Goal: Task Accomplishment & Management: Use online tool/utility

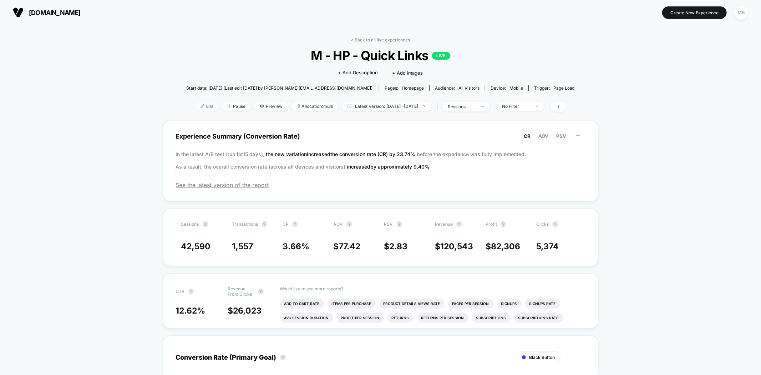
click at [195, 106] on span "Edit" at bounding box center [207, 106] width 24 height 10
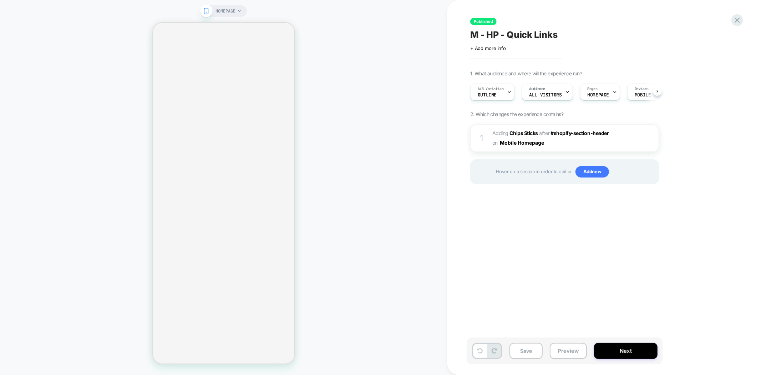
scroll to position [0, 0]
click at [570, 358] on button "Preview" at bounding box center [568, 350] width 37 height 16
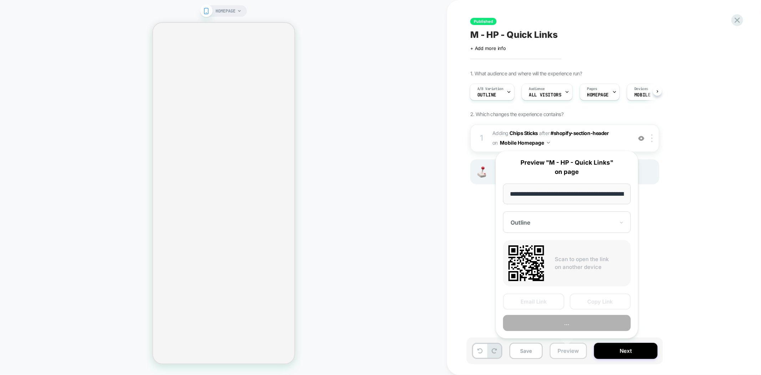
scroll to position [0, 61]
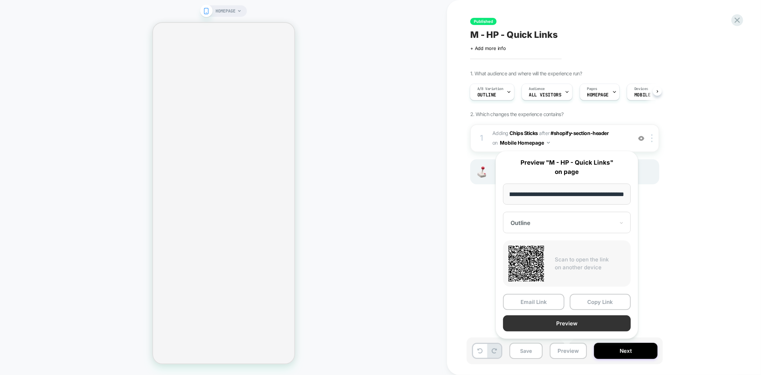
click at [569, 321] on button "Preview" at bounding box center [567, 323] width 128 height 16
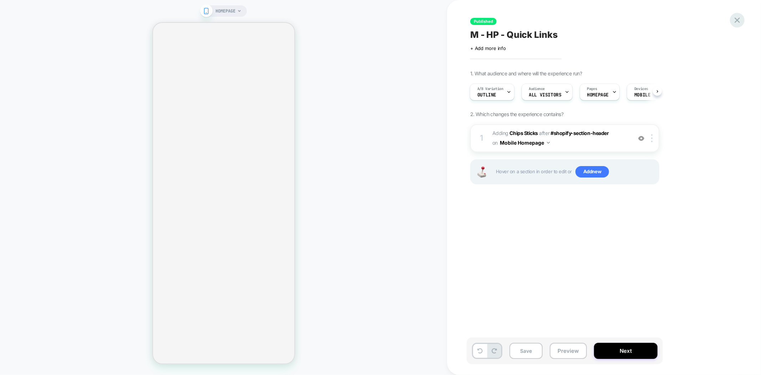
click at [737, 20] on icon at bounding box center [737, 19] width 5 height 5
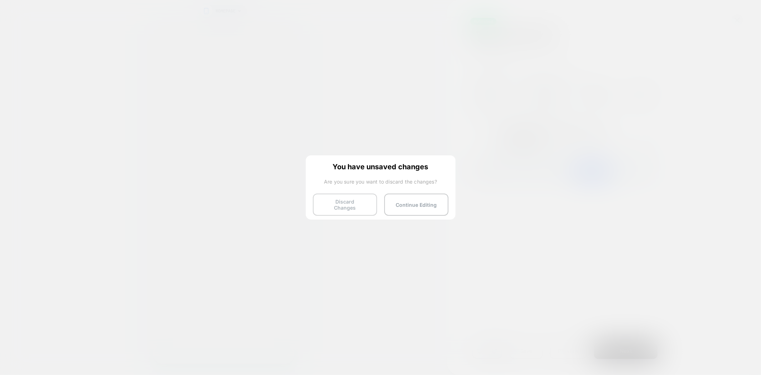
click at [334, 204] on button "Discard Changes" at bounding box center [345, 204] width 64 height 22
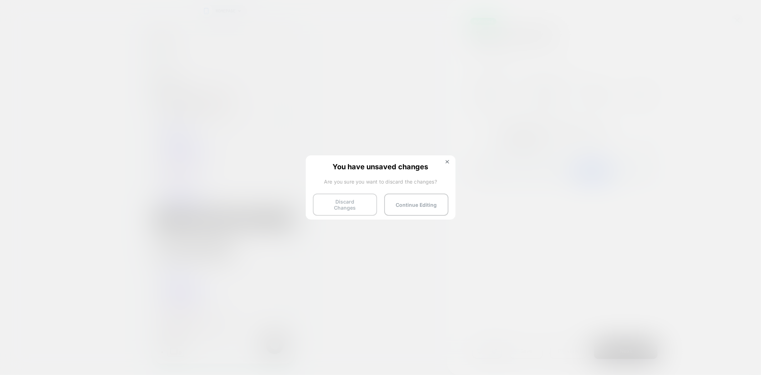
scroll to position [0, 0]
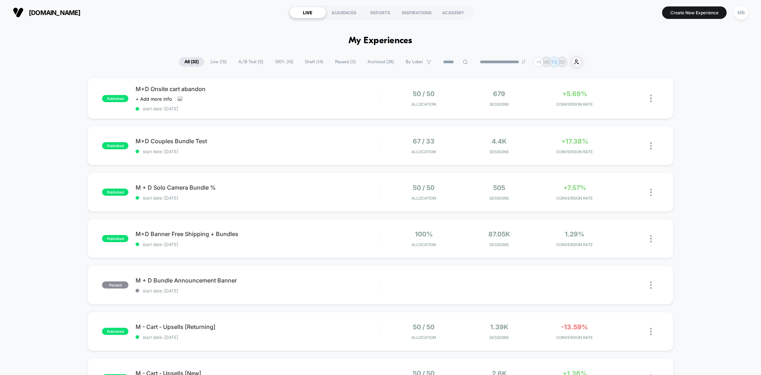
click at [448, 61] on input at bounding box center [455, 62] width 71 height 9
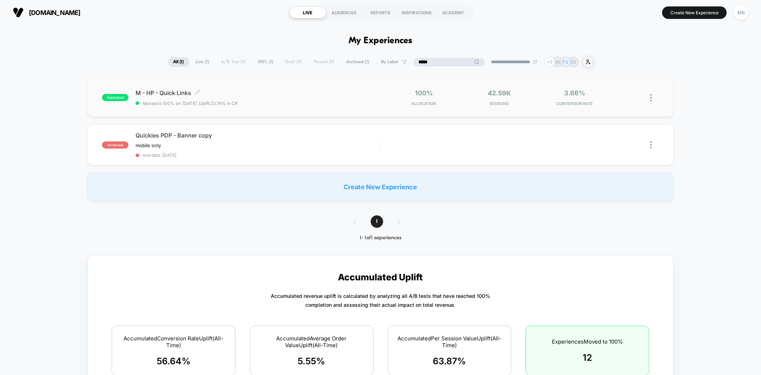
type input "*****"
click at [331, 104] on span "Moved to 100% on: 7/14/2025 . Uplift: 23.74% in CR" at bounding box center [258, 103] width 244 height 5
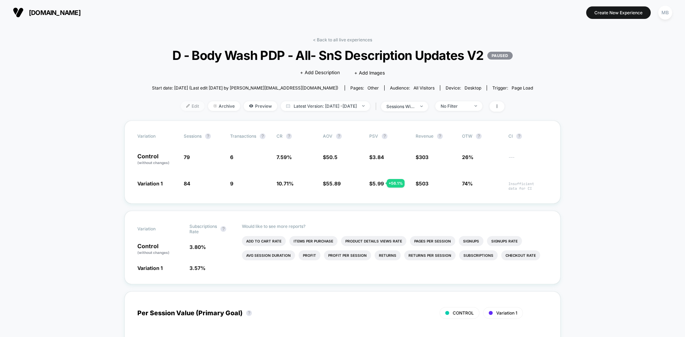
click at [182, 111] on span "Edit" at bounding box center [193, 106] width 24 height 10
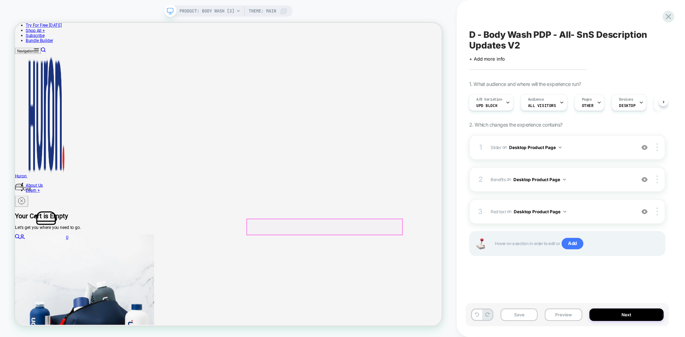
scroll to position [107, 0]
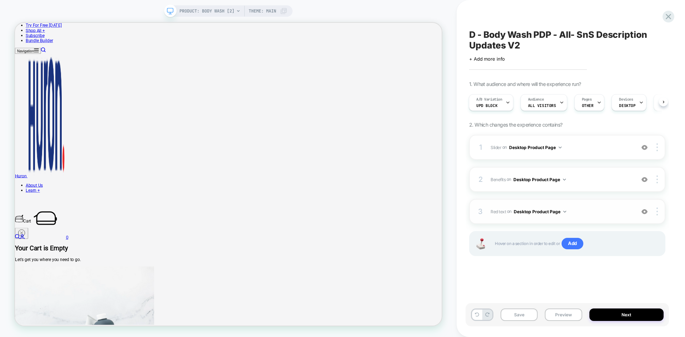
click at [646, 214] on img at bounding box center [644, 212] width 6 height 6
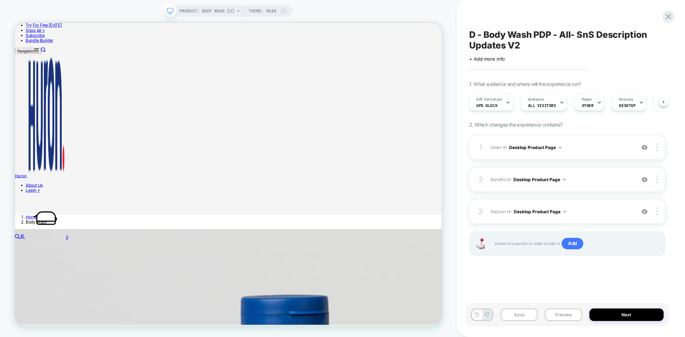
drag, startPoint x: 601, startPoint y: 213, endPoint x: 600, endPoint y: 186, distance: 27.8
click at [600, 186] on div "1 Slider Adding Product Slider AFTER .product-form__buy-buttons on Desktop Prod…" at bounding box center [567, 204] width 196 height 139
click at [657, 215] on img at bounding box center [656, 212] width 1 height 8
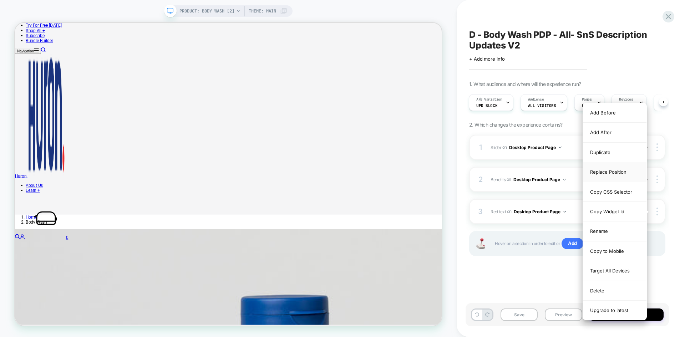
click at [614, 174] on div "Replace Position" at bounding box center [615, 172] width 64 height 20
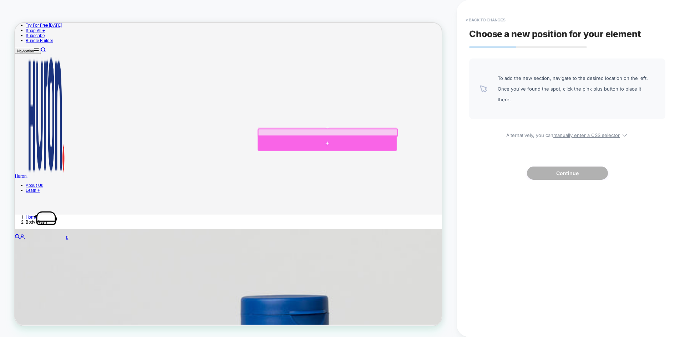
click at [432, 177] on div at bounding box center [432, 183] width 186 height 21
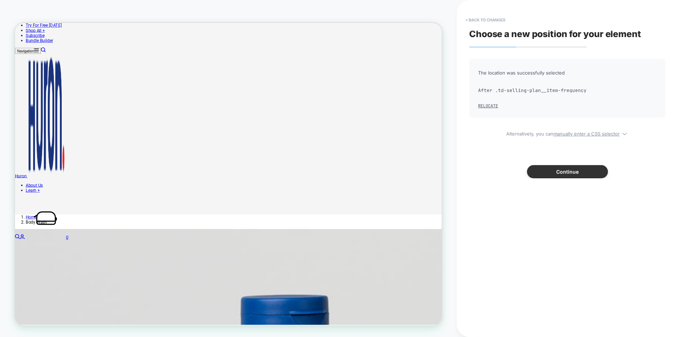
click at [581, 172] on button "Continue" at bounding box center [567, 171] width 81 height 13
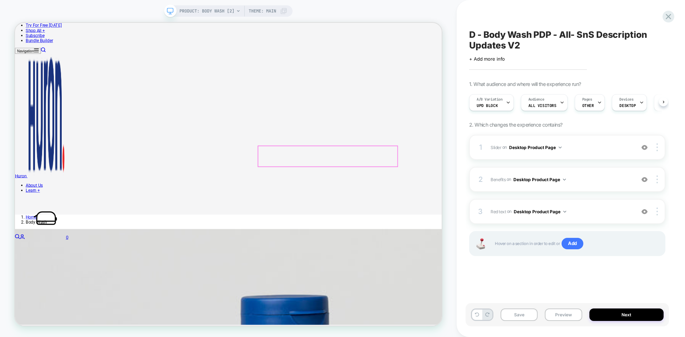
scroll to position [0, 0]
click at [642, 181] on img at bounding box center [644, 180] width 6 height 6
click at [645, 212] on img at bounding box center [644, 212] width 6 height 6
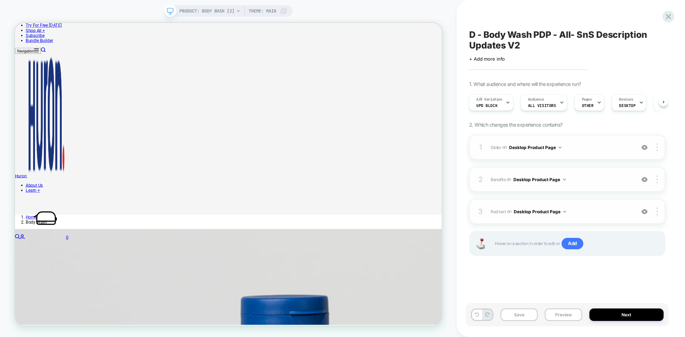
click at [644, 150] on img at bounding box center [644, 147] width 6 height 6
click at [644, 149] on img at bounding box center [644, 147] width 6 height 6
click at [645, 179] on img at bounding box center [644, 180] width 6 height 6
click at [529, 178] on button "Desktop Product Page" at bounding box center [539, 179] width 52 height 9
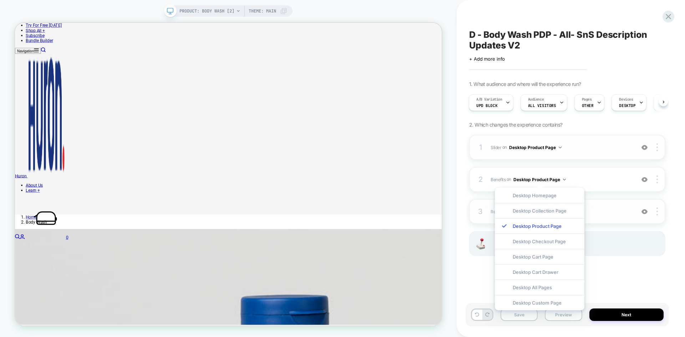
click at [621, 272] on div "1 Slider Adding Product Slider AFTER .product-form__buy-buttons on Desktop Prod…" at bounding box center [567, 204] width 196 height 139
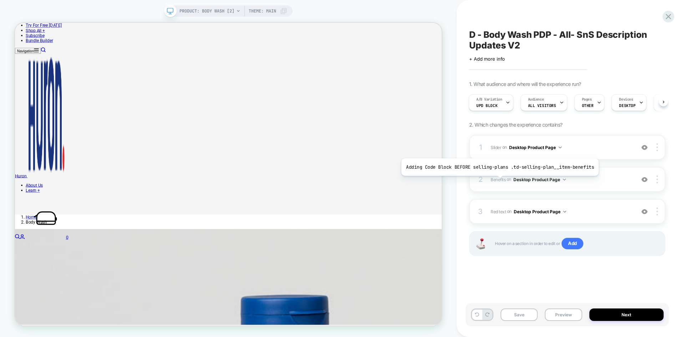
click at [498, 181] on span "Benefits" at bounding box center [498, 179] width 15 height 5
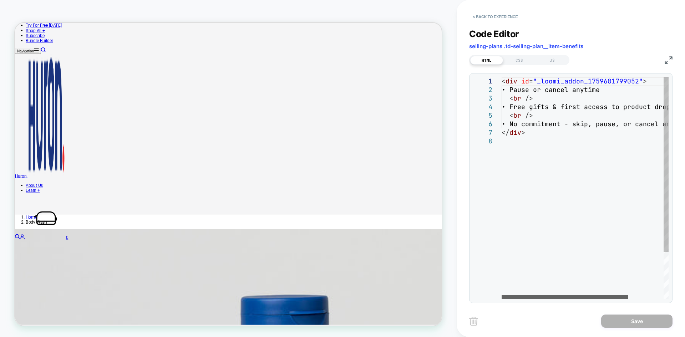
click at [505, 295] on div at bounding box center [565, 297] width 127 height 4
drag, startPoint x: 507, startPoint y: 114, endPoint x: 535, endPoint y: 123, distance: 29.6
click at [535, 123] on div "< div id = "_loomi_addon_1759681799052" > • Pause or cancel anytime < br /> • F…" at bounding box center [608, 218] width 213 height 282
click at [547, 136] on div "< div id = "_loomi_addon_1759681799052" > • Pause or cancel anytime < br /> • F…" at bounding box center [608, 218] width 213 height 282
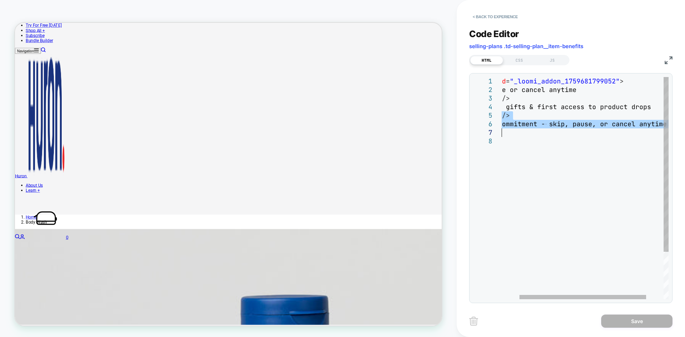
drag, startPoint x: 507, startPoint y: 116, endPoint x: 685, endPoint y: 132, distance: 178.8
click at [685, 132] on div "< div id = "_loomi_addon_1759681799052" > • Pause or cancel anytime < br /> • F…" at bounding box center [584, 218] width 213 height 282
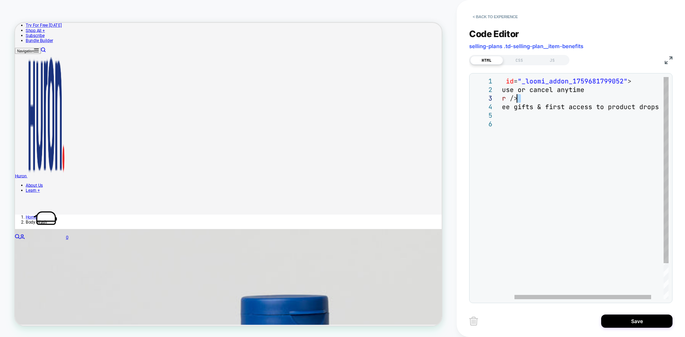
drag, startPoint x: 518, startPoint y: 108, endPoint x: 665, endPoint y: 102, distance: 147.1
click at [665, 102] on div "< div id = "_loomi_addon_1759681799052" > • Pause or cancel anytime < br /> • F…" at bounding box center [585, 209] width 198 height 265
click at [667, 62] on img at bounding box center [669, 60] width 8 height 8
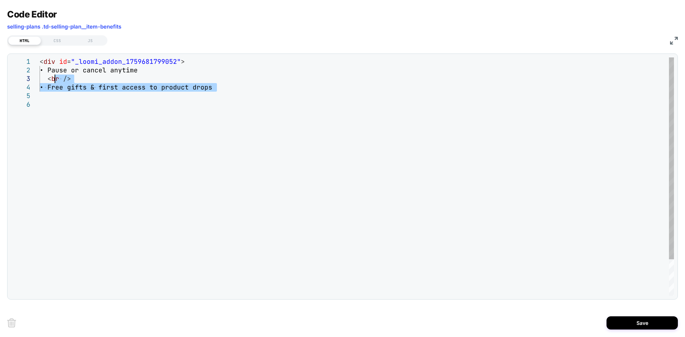
drag, startPoint x: 228, startPoint y: 91, endPoint x: 54, endPoint y: 82, distance: 173.6
click at [54, 82] on div "< div id = "_loomi_addon_1759681799052" > • Pause or cancel anytime < br /> • F…" at bounding box center [357, 197] width 634 height 281
click at [77, 107] on div "< div id = "_loomi_addon_1759681799052" > • Pause or cancel anytime < br /> • F…" at bounding box center [357, 197] width 634 height 281
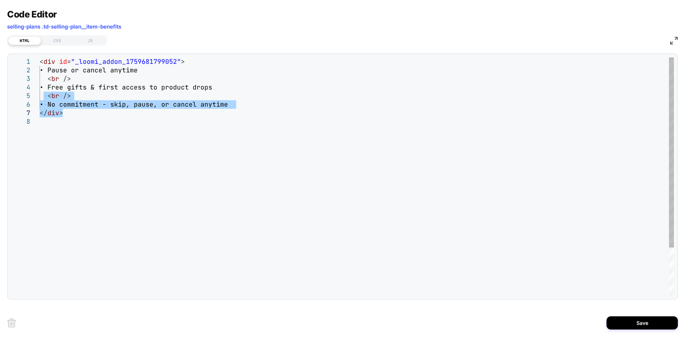
click at [77, 112] on div "< div id = "_loomi_addon_1759681799052" > • Pause or cancel anytime < br /> • F…" at bounding box center [357, 206] width 634 height 298
drag, startPoint x: 46, startPoint y: 101, endPoint x: 233, endPoint y: 100, distance: 187.3
click at [233, 100] on div "< div id = "_loomi_addon_1759681799052" > • Pause or cancel anytime < br /> • F…" at bounding box center [357, 206] width 634 height 298
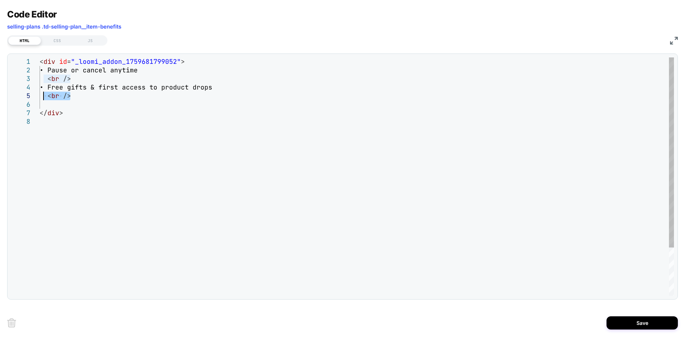
drag, startPoint x: 70, startPoint y: 97, endPoint x: 43, endPoint y: 97, distance: 26.4
click at [43, 97] on div "< div id = "_loomi_addon_1759681799052" > • Pause or cancel anytime < br /> • F…" at bounding box center [357, 206] width 634 height 298
drag, startPoint x: 209, startPoint y: 87, endPoint x: 56, endPoint y: 89, distance: 153.1
click at [56, 89] on div "< div id = "_loomi_addon_1759681799052" > • Pause or cancel anytime < br /> • F…" at bounding box center [357, 206] width 634 height 298
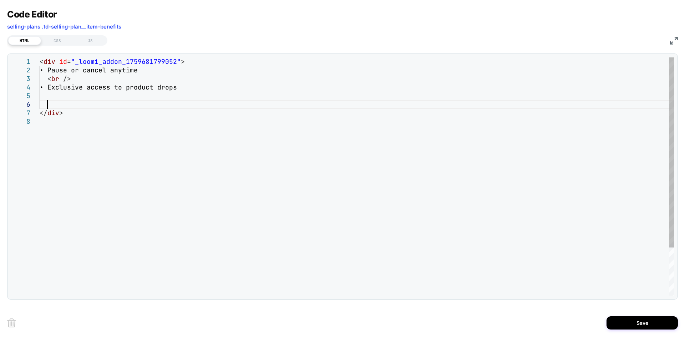
click at [56, 105] on div "< div id = "_loomi_addon_1759681799052" > • Pause or cancel anytime < br /> • E…" at bounding box center [357, 206] width 634 height 298
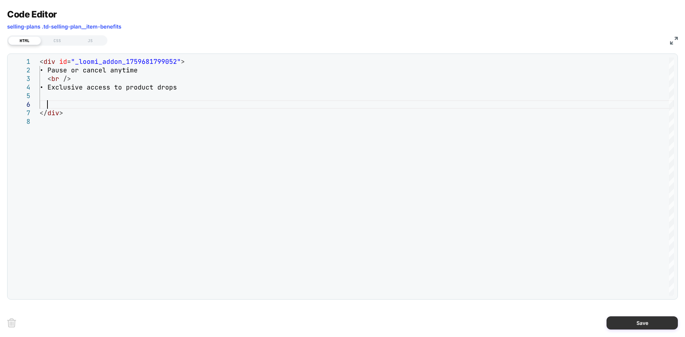
type textarea "**********"
click at [618, 325] on button "Save" at bounding box center [641, 322] width 71 height 13
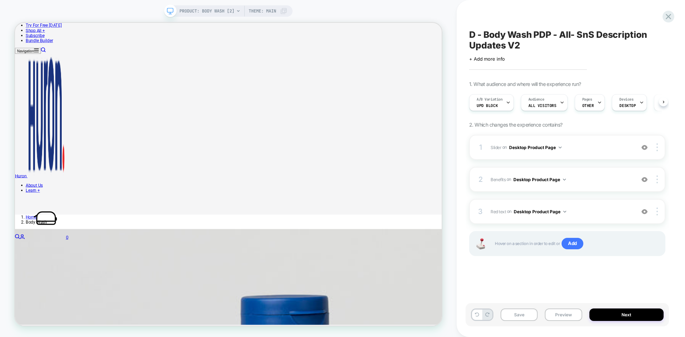
scroll to position [0, 0]
click at [559, 316] on button "Preview" at bounding box center [563, 315] width 37 height 12
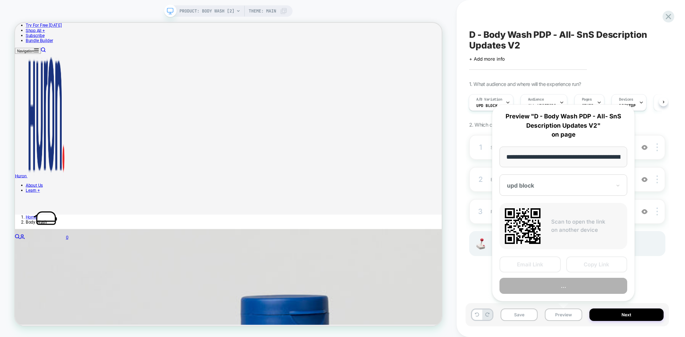
scroll to position [0, 70]
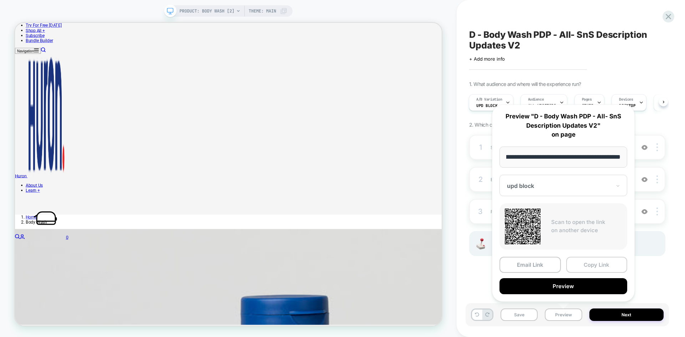
click at [600, 264] on button "Copy Link" at bounding box center [596, 265] width 61 height 16
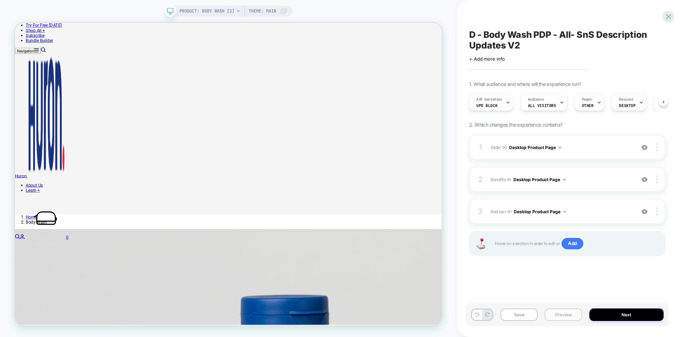
click at [554, 318] on button "Preview" at bounding box center [563, 315] width 37 height 12
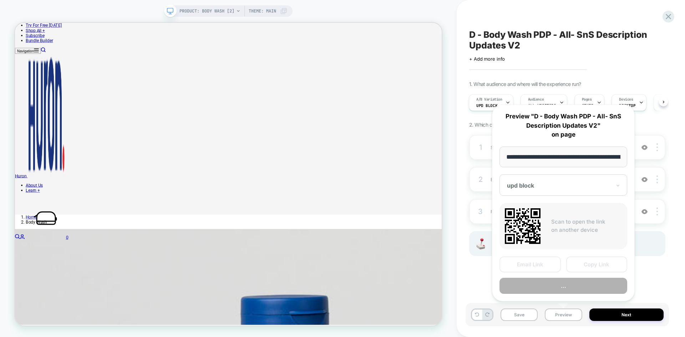
scroll to position [0, 70]
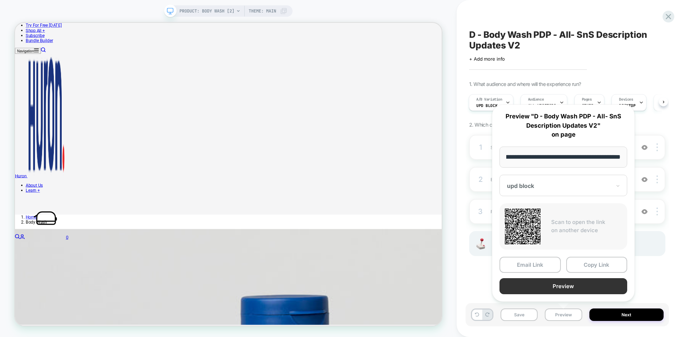
click at [538, 289] on button "Preview" at bounding box center [563, 286] width 128 height 16
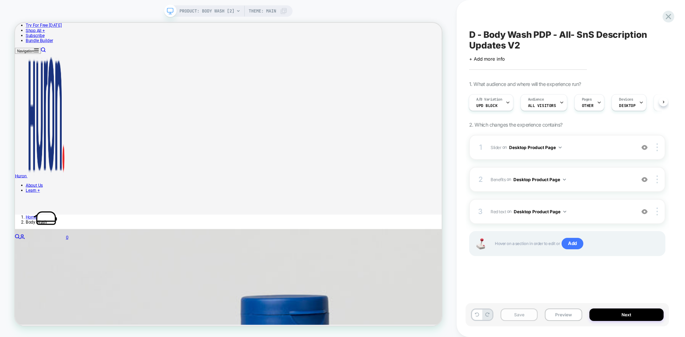
click at [515, 313] on button "Save" at bounding box center [519, 315] width 37 height 12
click at [500, 182] on span "Benefits" at bounding box center [498, 179] width 15 height 5
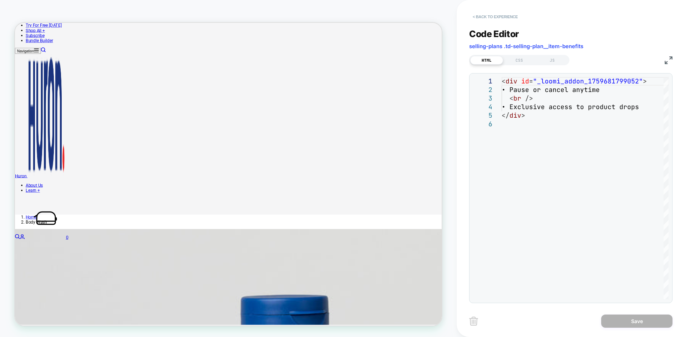
click at [493, 19] on button "< Back to experience" at bounding box center [495, 16] width 52 height 11
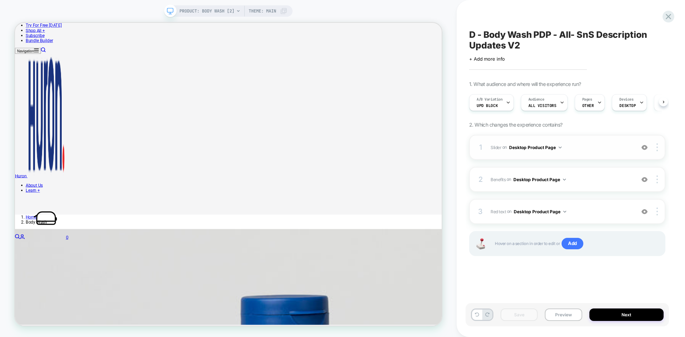
scroll to position [0, 0]
click at [566, 312] on button "Preview" at bounding box center [563, 315] width 37 height 12
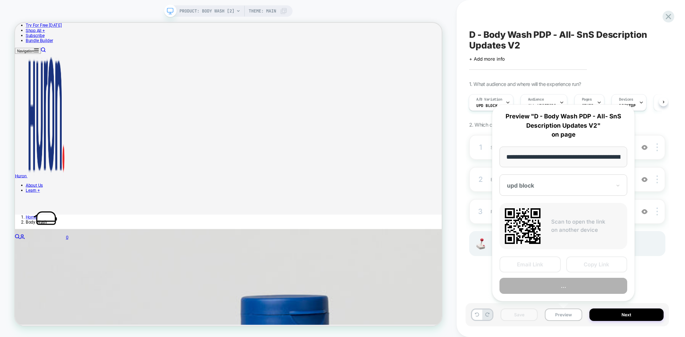
scroll to position [0, 70]
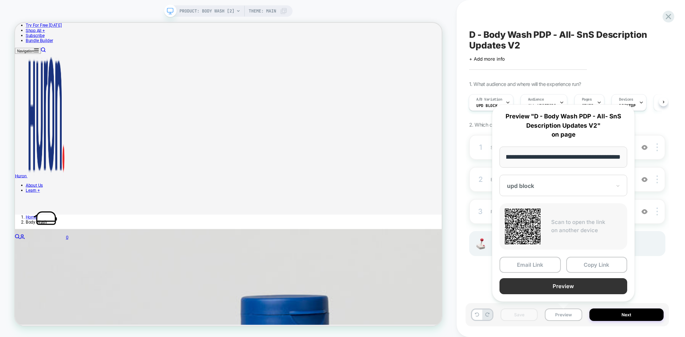
click at [549, 292] on button "Preview" at bounding box center [563, 286] width 128 height 16
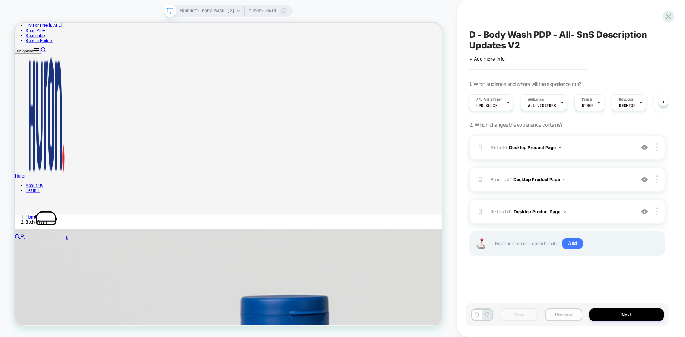
click at [566, 318] on button "Preview" at bounding box center [563, 315] width 37 height 12
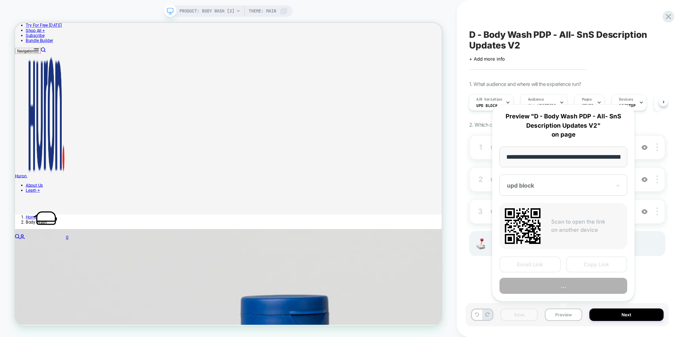
scroll to position [0, 70]
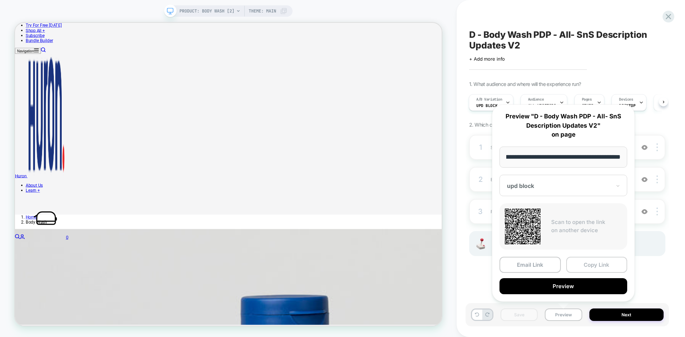
click at [590, 268] on button "Copy Link" at bounding box center [596, 265] width 61 height 16
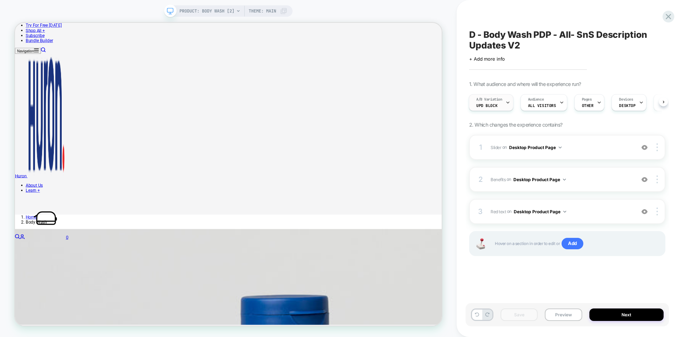
click at [492, 99] on span "A/B Variation" at bounding box center [489, 99] width 26 height 5
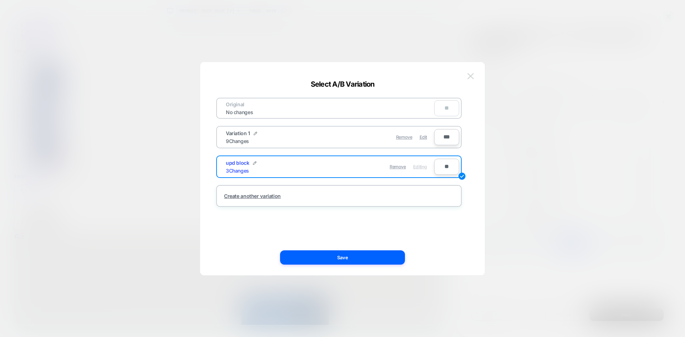
click at [471, 78] on img at bounding box center [470, 76] width 6 height 6
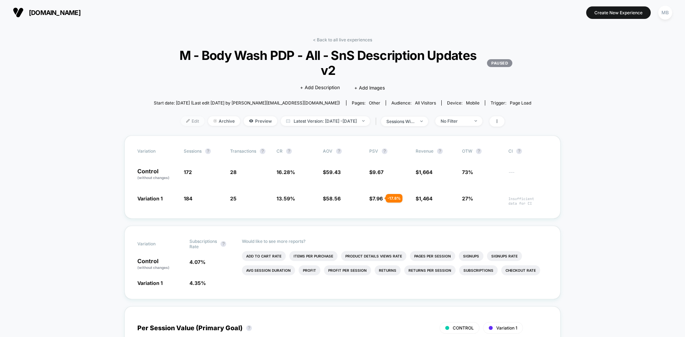
click at [186, 121] on img at bounding box center [188, 121] width 4 height 4
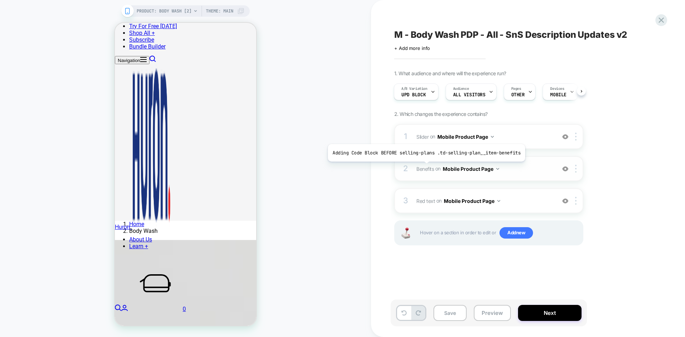
click at [424, 168] on span "Benefits" at bounding box center [424, 169] width 17 height 6
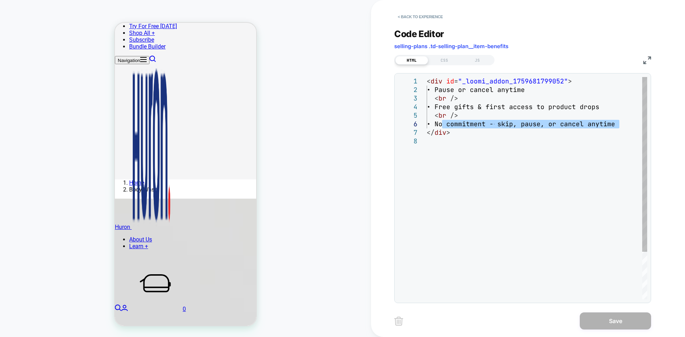
drag, startPoint x: 441, startPoint y: 123, endPoint x: 624, endPoint y: 125, distance: 182.3
click at [624, 125] on div "< div id = "_loomi_addon_1759681799052" > • Pause or cancel anytime < br /> • F…" at bounding box center [537, 218] width 220 height 282
click at [499, 138] on div "< div id = "_loomi_addon_1759681799052" > • Pause or cancel anytime < br /> • F…" at bounding box center [537, 218] width 220 height 282
click at [473, 145] on div "< div id = "_loomi_addon_1759681799052" > • Pause or cancel anytime < br /> • F…" at bounding box center [537, 218] width 220 height 282
drag, startPoint x: 432, startPoint y: 114, endPoint x: 625, endPoint y: 122, distance: 193.2
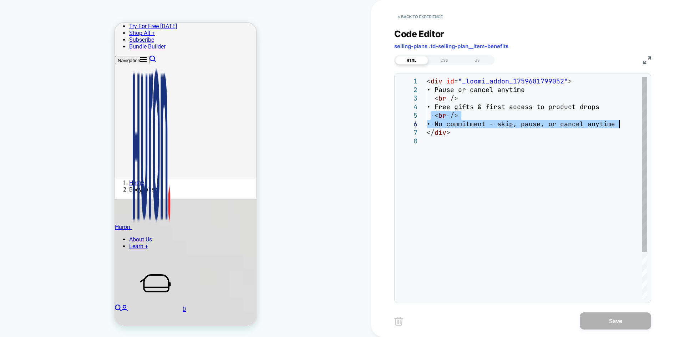
click at [625, 122] on div "< div id = "_loomi_addon_1759681799052" > • Pause or cancel anytime < br /> • F…" at bounding box center [537, 218] width 220 height 282
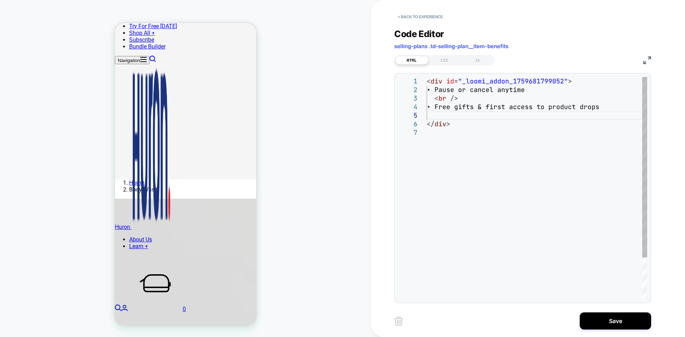
scroll to position [0, 3]
drag, startPoint x: 443, startPoint y: 106, endPoint x: 623, endPoint y: 106, distance: 180.2
click at [623, 106] on div "< div id = "_loomi_addon_1759681799052" > • Pause or cancel anytime < br /> • F…" at bounding box center [537, 214] width 220 height 274
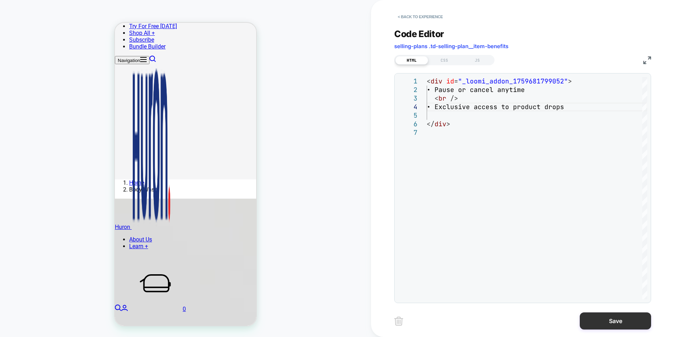
type textarea "**********"
click at [603, 318] on button "Save" at bounding box center [615, 321] width 71 height 17
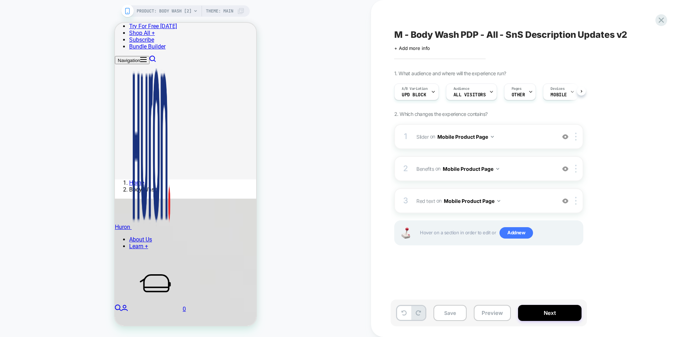
scroll to position [0, 0]
click at [463, 168] on button "Mobile Product Page" at bounding box center [471, 169] width 56 height 10
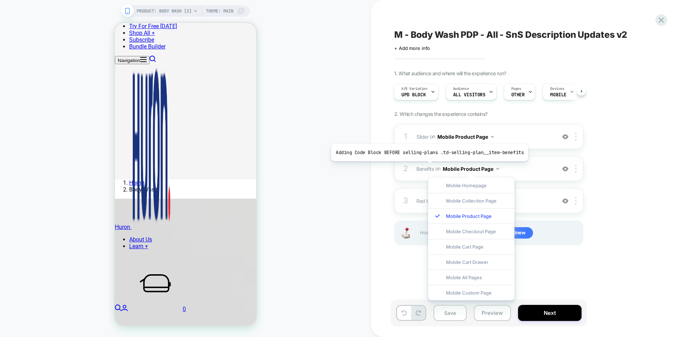
click at [427, 167] on span "Benefits" at bounding box center [424, 169] width 17 height 6
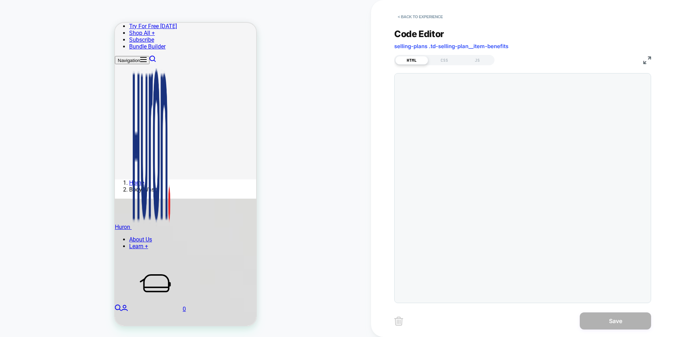
scroll to position [216, 0]
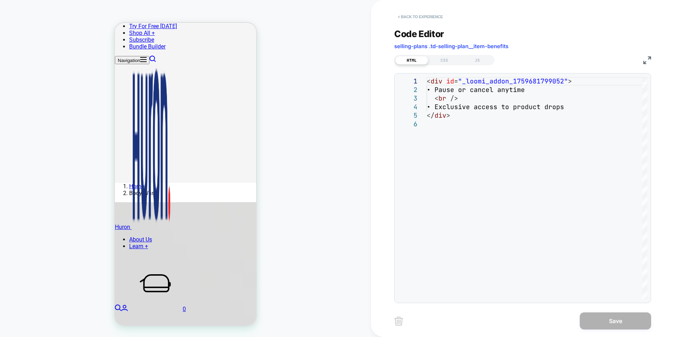
click at [415, 19] on button "< Back to experience" at bounding box center [420, 16] width 52 height 11
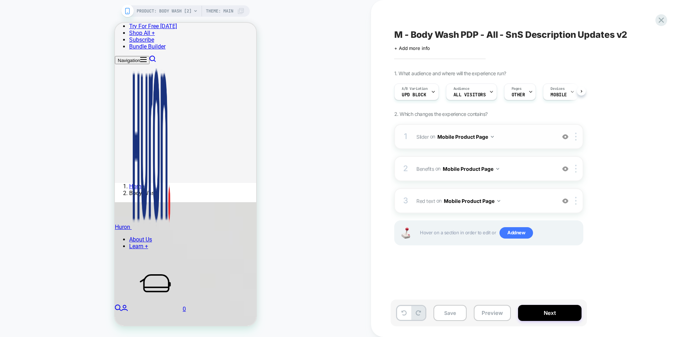
scroll to position [0, 0]
click at [424, 137] on span "Slider" at bounding box center [422, 136] width 12 height 6
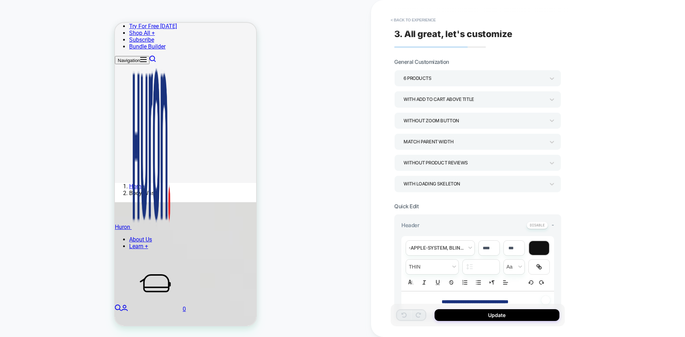
scroll to position [346, 0]
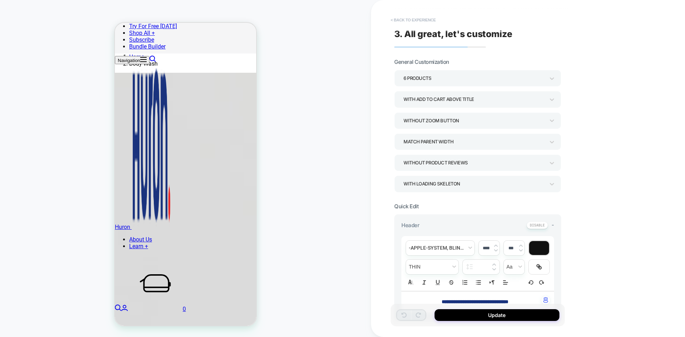
click at [405, 19] on button "< Back to experience" at bounding box center [413, 19] width 52 height 11
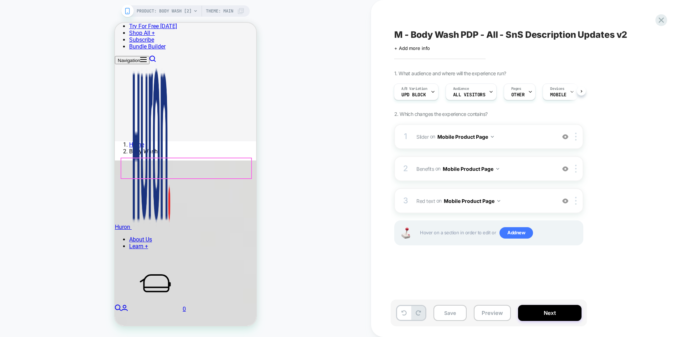
scroll to position [239, 0]
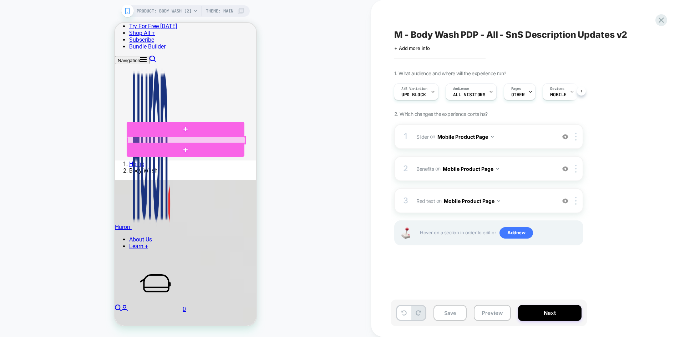
click at [154, 139] on div at bounding box center [186, 140] width 118 height 7
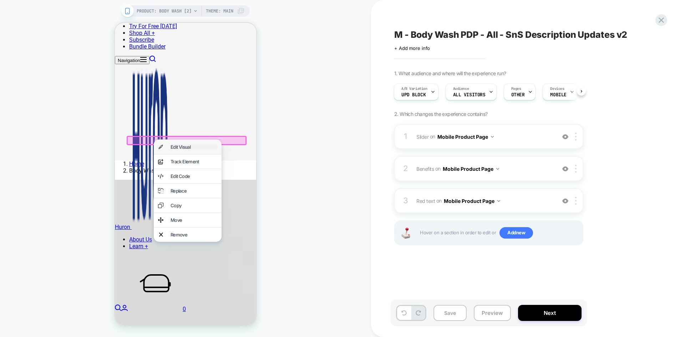
click at [179, 150] on div "Edit Visual" at bounding box center [194, 147] width 47 height 6
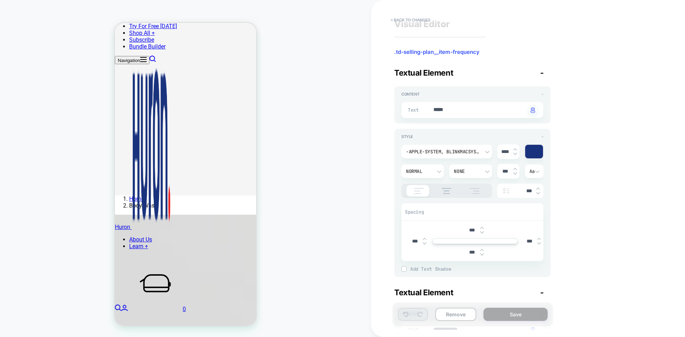
scroll to position [0, 0]
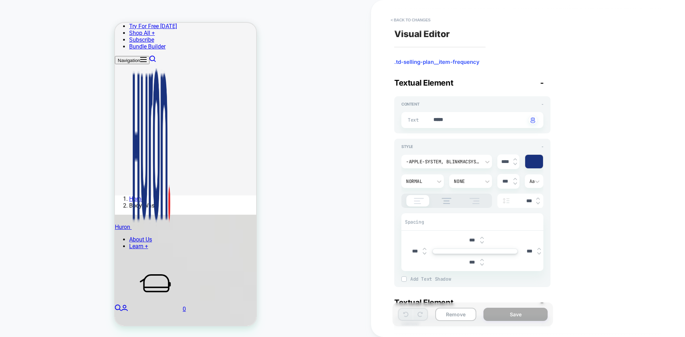
click at [461, 125] on div "Text ***** Click to change to alternative text" at bounding box center [472, 120] width 142 height 16
type textarea "*"
drag, startPoint x: 455, startPoint y: 118, endPoint x: 385, endPoint y: 108, distance: 70.6
click at [385, 108] on div "**********" at bounding box center [528, 168] width 314 height 337
type textarea "*"
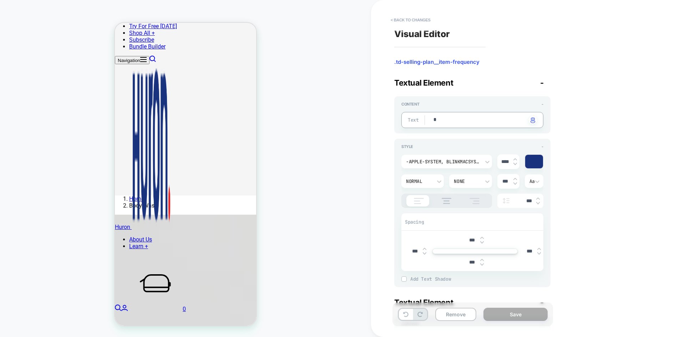
type textarea "*"
type textarea "***"
type textarea "*"
type textarea "*****"
type textarea "*"
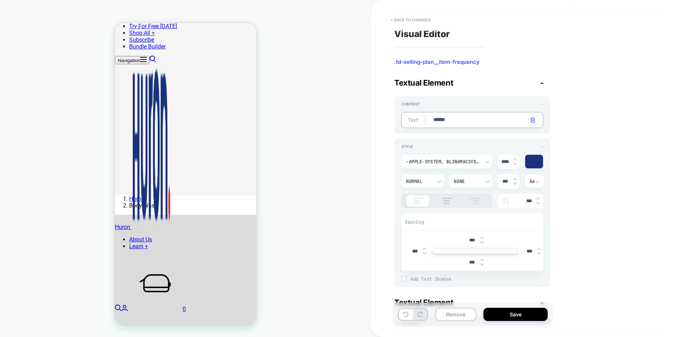
type textarea "*******"
type textarea "*"
type textarea "*********"
type textarea "*"
type textarea "**********"
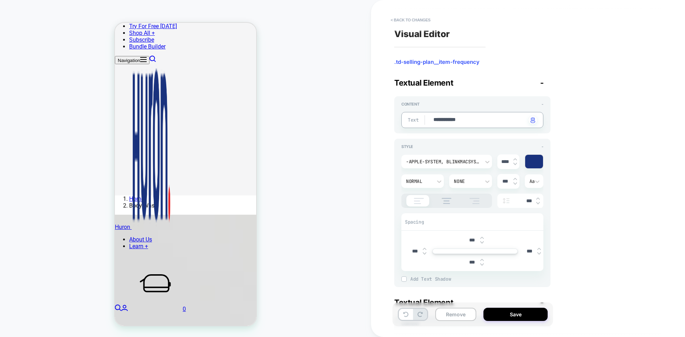
type textarea "*"
type textarea "**********"
type textarea "*"
type textarea "**********"
type textarea "*"
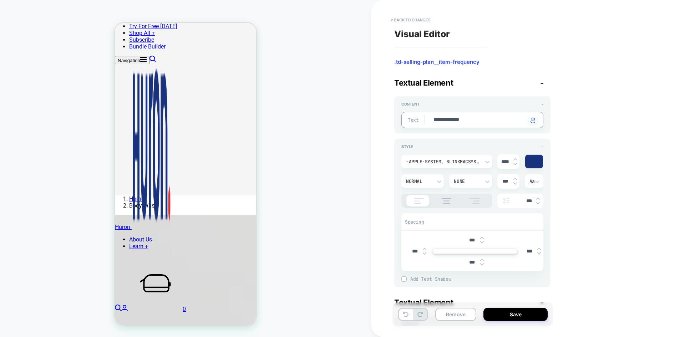
type textarea "**********"
type textarea "*"
type textarea "**********"
click at [506, 318] on button "Save" at bounding box center [515, 314] width 64 height 13
type textarea "*"
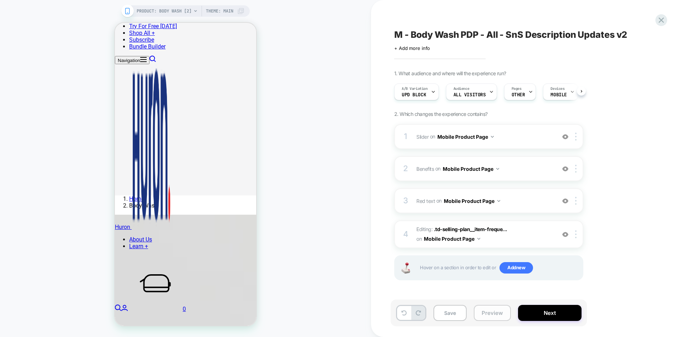
scroll to position [0, 0]
click at [448, 313] on button "Save" at bounding box center [449, 313] width 33 height 16
click at [497, 309] on button "Preview" at bounding box center [492, 313] width 37 height 16
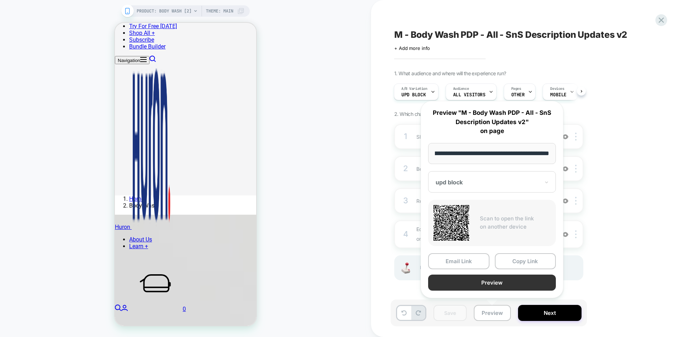
scroll to position [0, 0]
click at [490, 288] on button "Preview" at bounding box center [492, 283] width 128 height 16
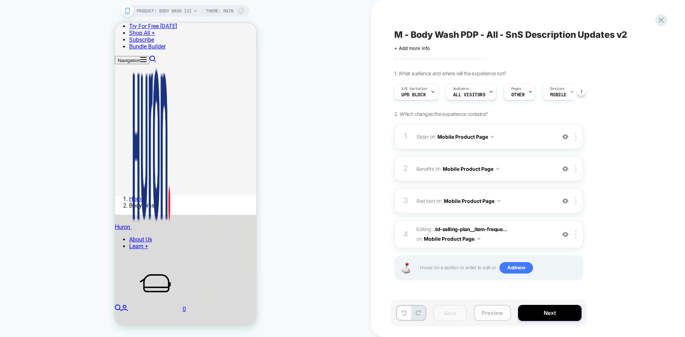
click at [492, 315] on button "Preview" at bounding box center [492, 313] width 37 height 16
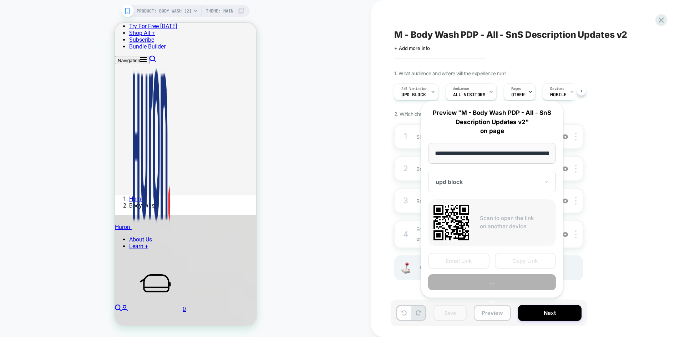
scroll to position [0, 70]
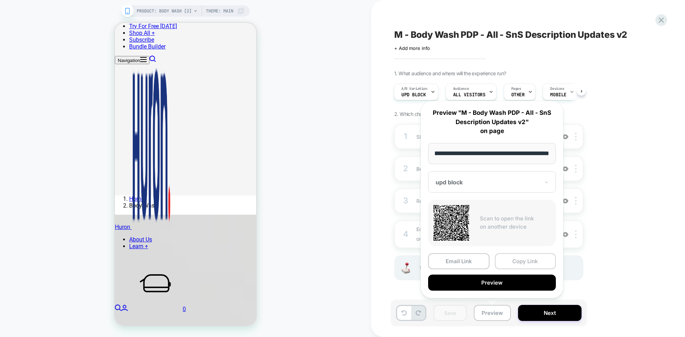
click at [529, 262] on button "Copy Link" at bounding box center [525, 261] width 61 height 16
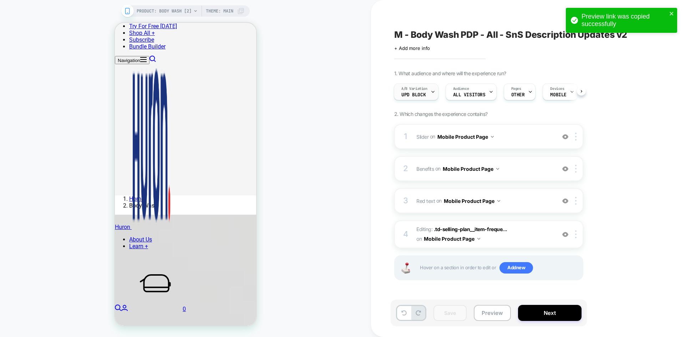
click at [418, 95] on span "upd block" at bounding box center [413, 94] width 24 height 5
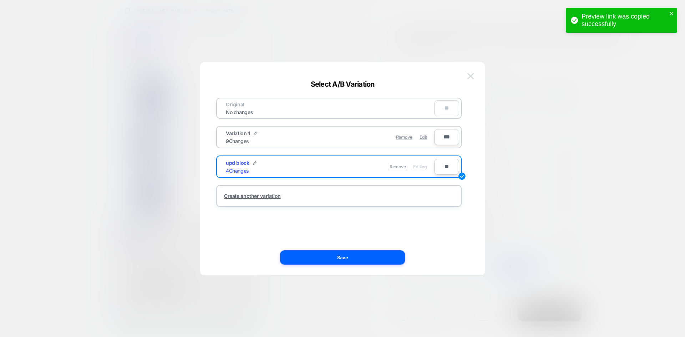
click at [473, 76] on img at bounding box center [470, 76] width 6 height 6
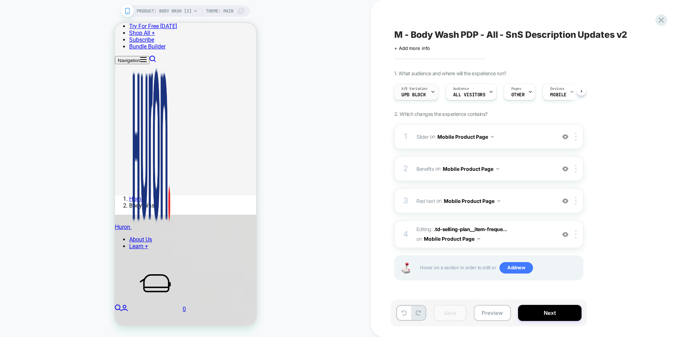
click at [426, 95] on div "A/B Variation upd block" at bounding box center [414, 92] width 40 height 16
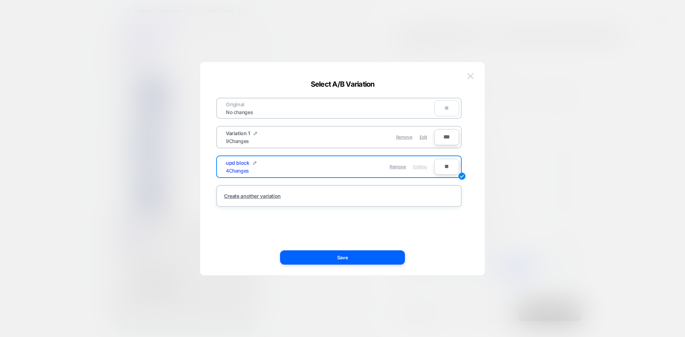
click at [471, 75] on img at bounding box center [470, 76] width 6 height 6
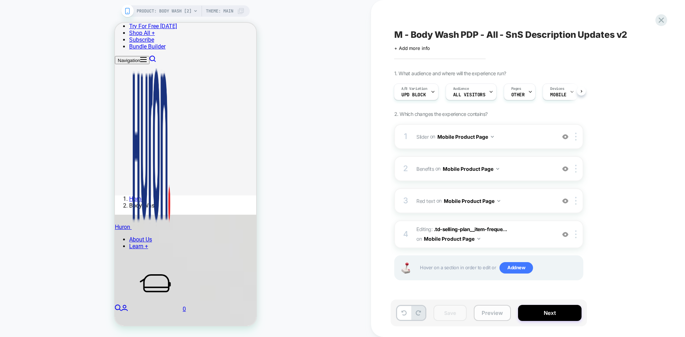
click at [503, 311] on button "Preview" at bounding box center [492, 313] width 37 height 16
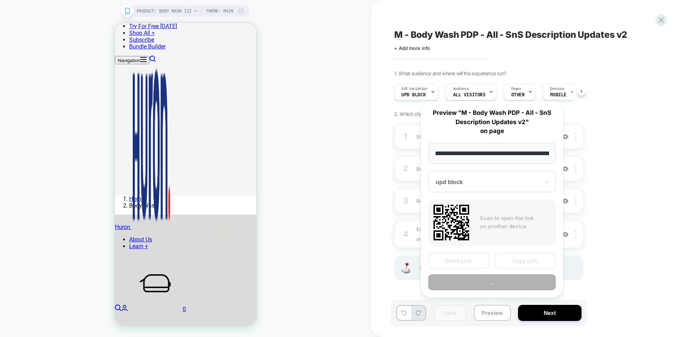
scroll to position [0, 70]
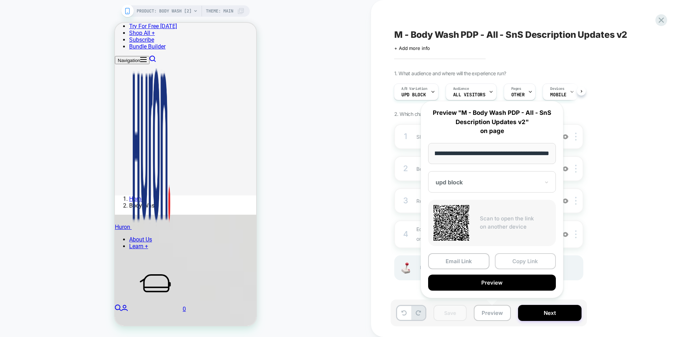
click at [504, 260] on button "Copy Link" at bounding box center [525, 261] width 61 height 16
